Goal: Find specific page/section: Find specific page/section

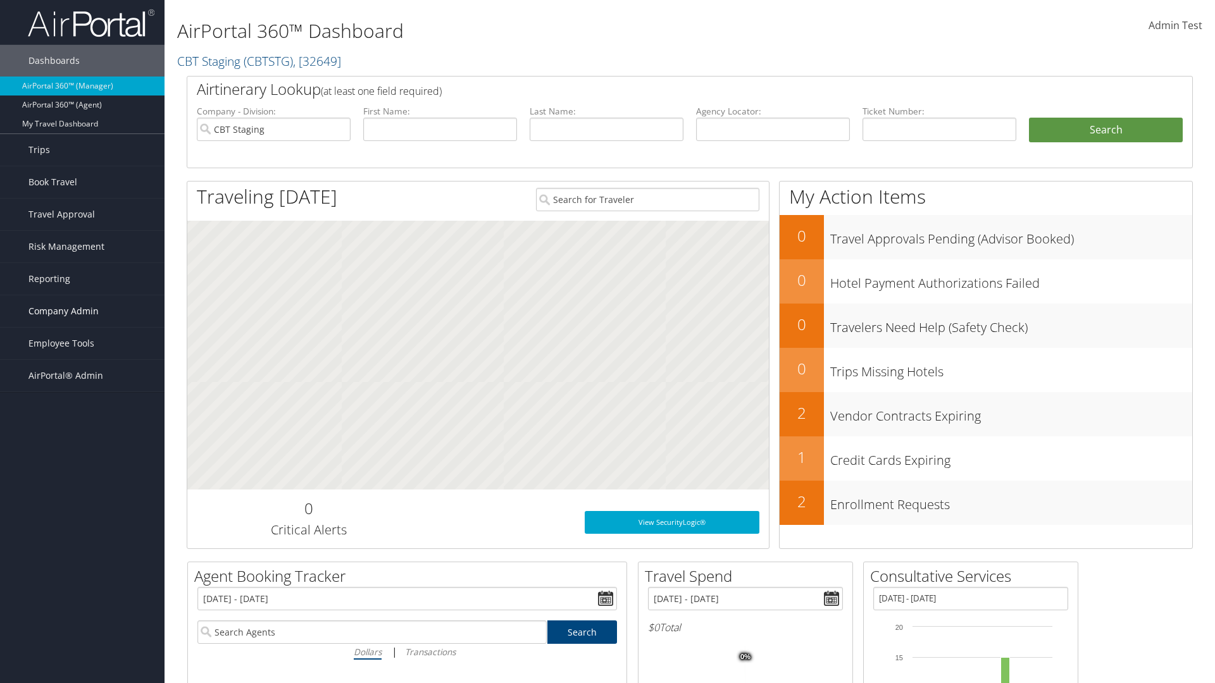
click at [82, 311] on span "Company Admin" at bounding box center [63, 311] width 70 height 32
click at [82, 375] on link "People" at bounding box center [82, 374] width 164 height 19
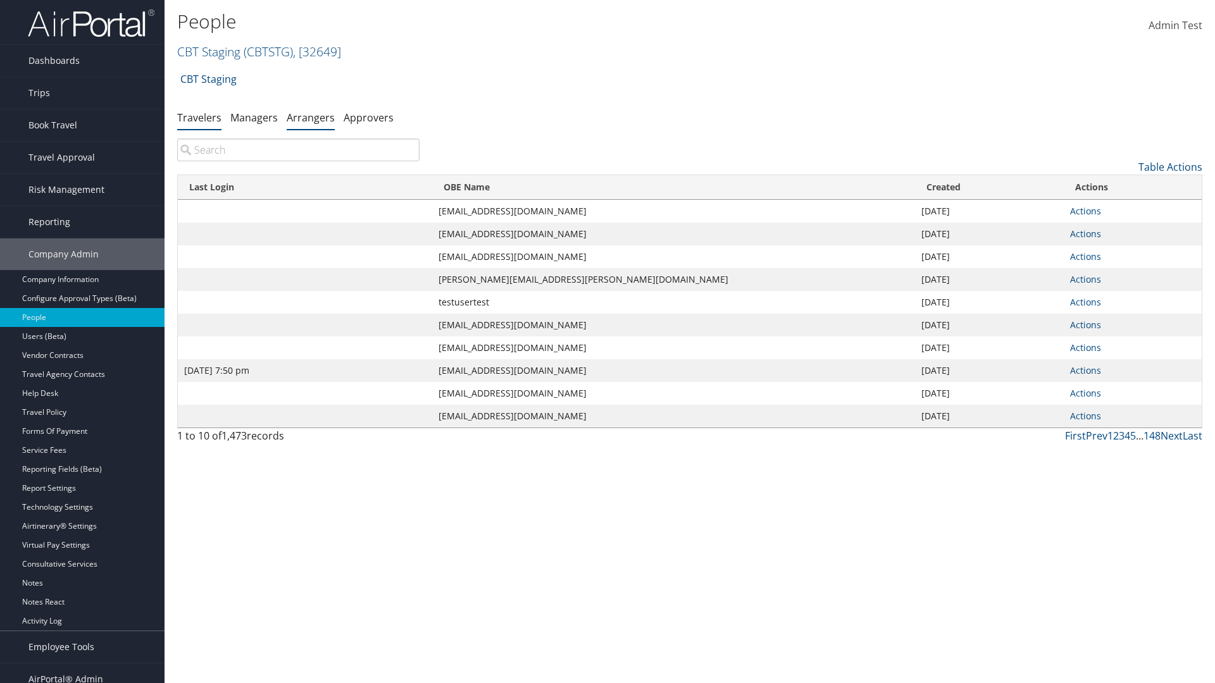
click at [311, 117] on link "Arrangers" at bounding box center [311, 118] width 48 height 14
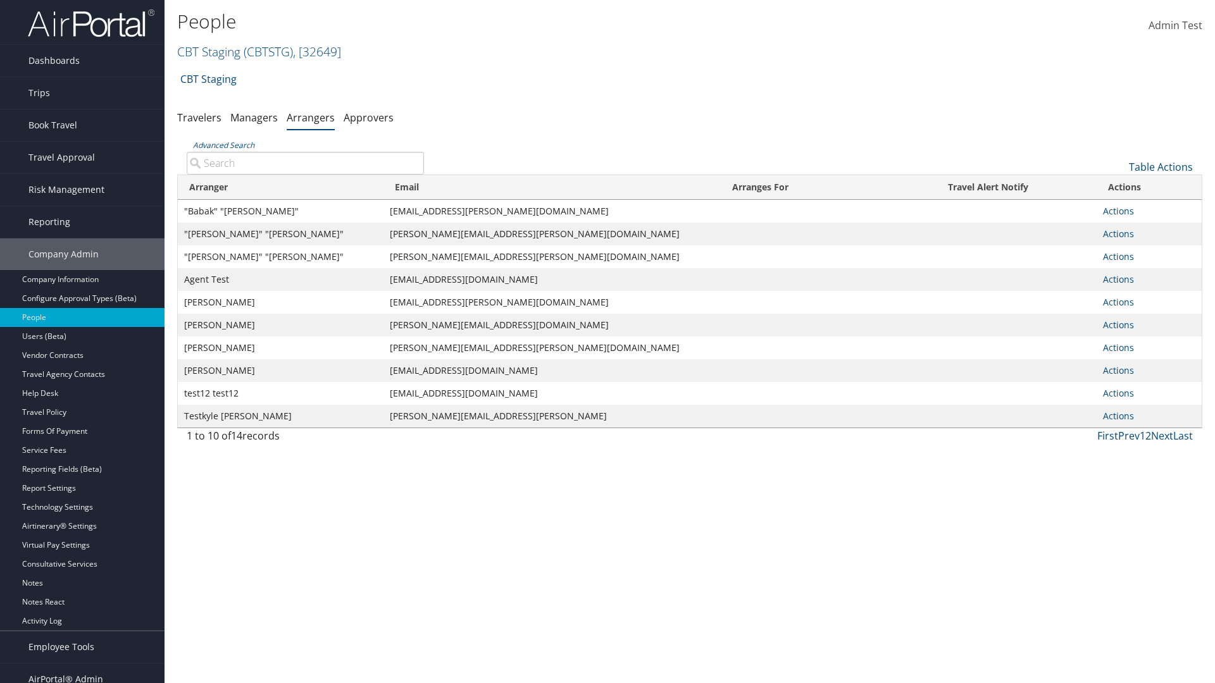
click at [305, 163] on input "Advanced Search" at bounding box center [305, 163] width 237 height 23
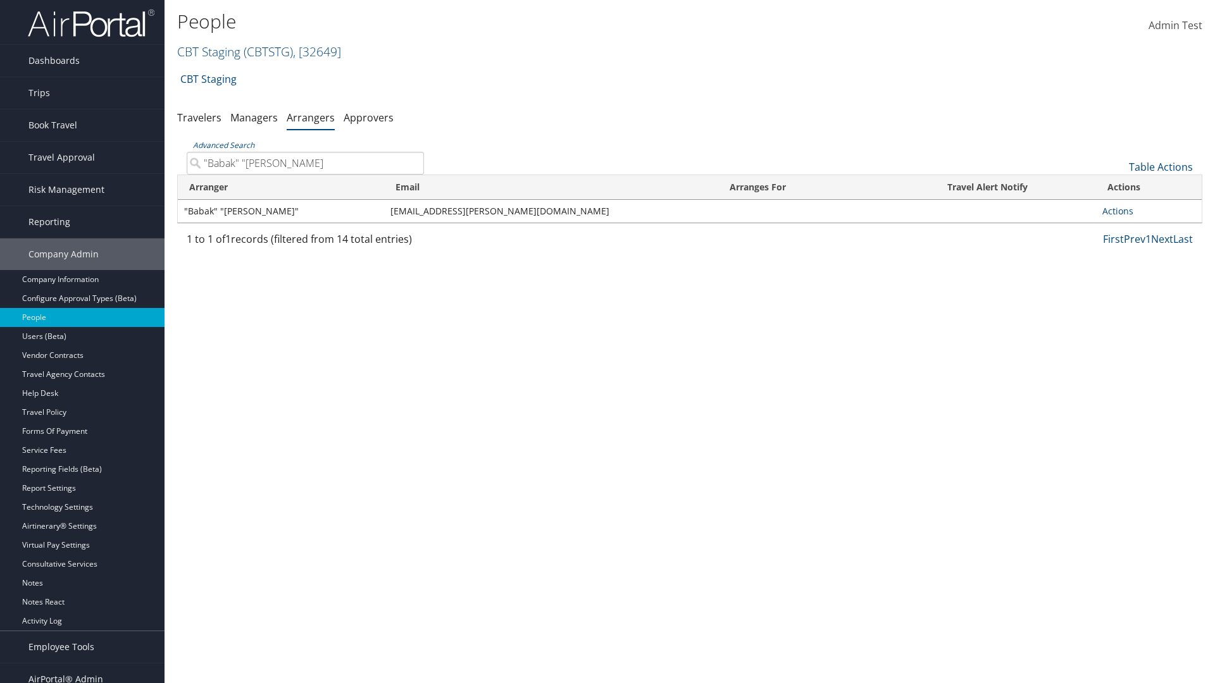
type input ""Babak" "Afshari""
